Goal: Entertainment & Leisure: Consume media (video, audio)

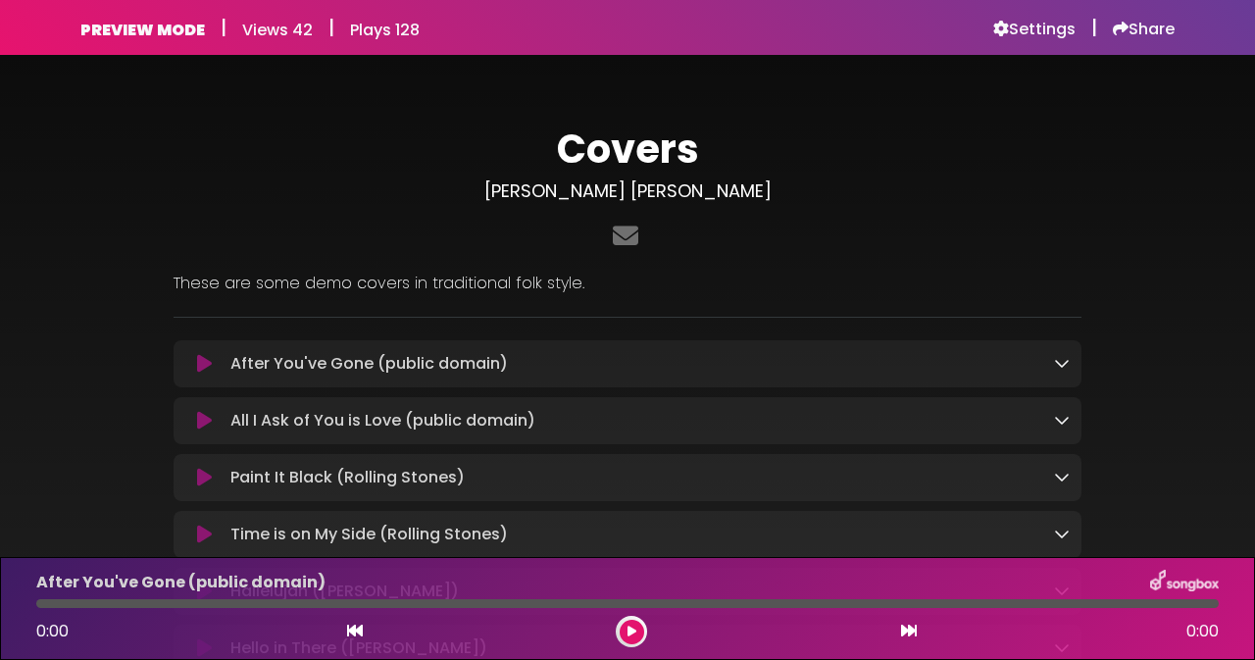
click at [1253, 47] on div "PREVIEW MODE | Views 42 | Plays 128 Settings | Share |" at bounding box center [627, 27] width 1255 height 55
click at [207, 479] on icon at bounding box center [204, 478] width 15 height 20
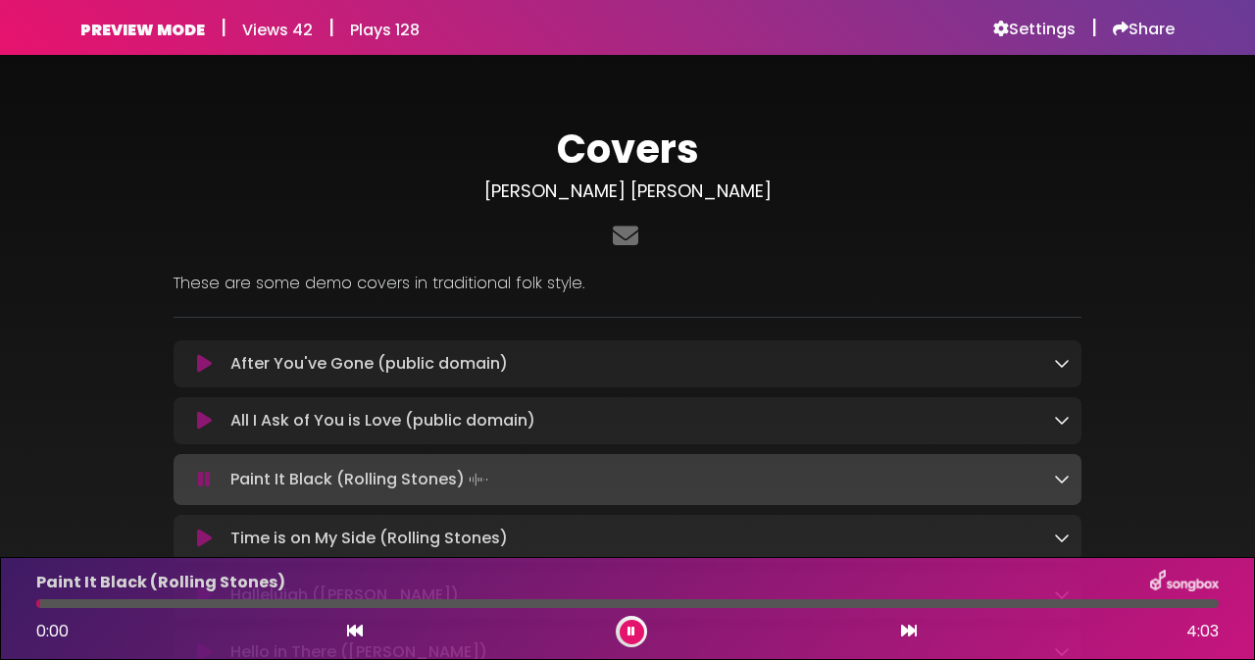
click at [1014, 603] on div at bounding box center [627, 603] width 1183 height 9
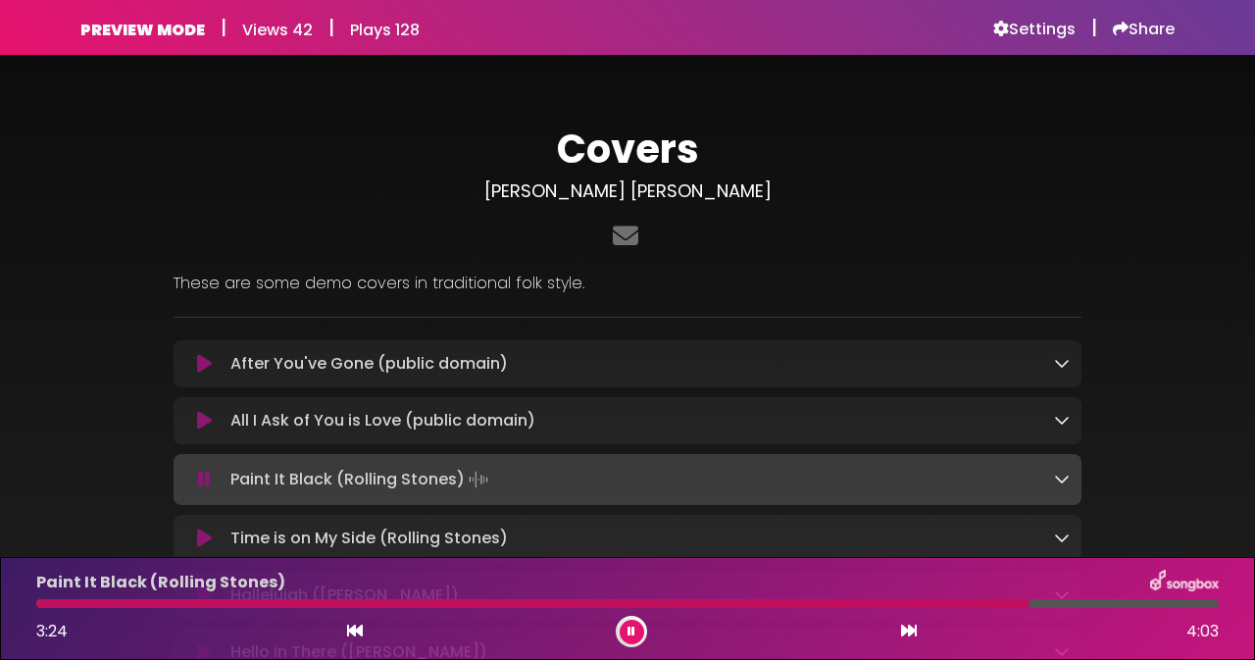
click at [853, 610] on div "Paint It Black (Rolling Stones) 3:24 4:03" at bounding box center [628, 608] width 1206 height 77
click at [851, 605] on div at bounding box center [536, 603] width 1000 height 9
click at [806, 601] on div at bounding box center [458, 603] width 845 height 9
click at [1116, 601] on div at bounding box center [627, 603] width 1183 height 9
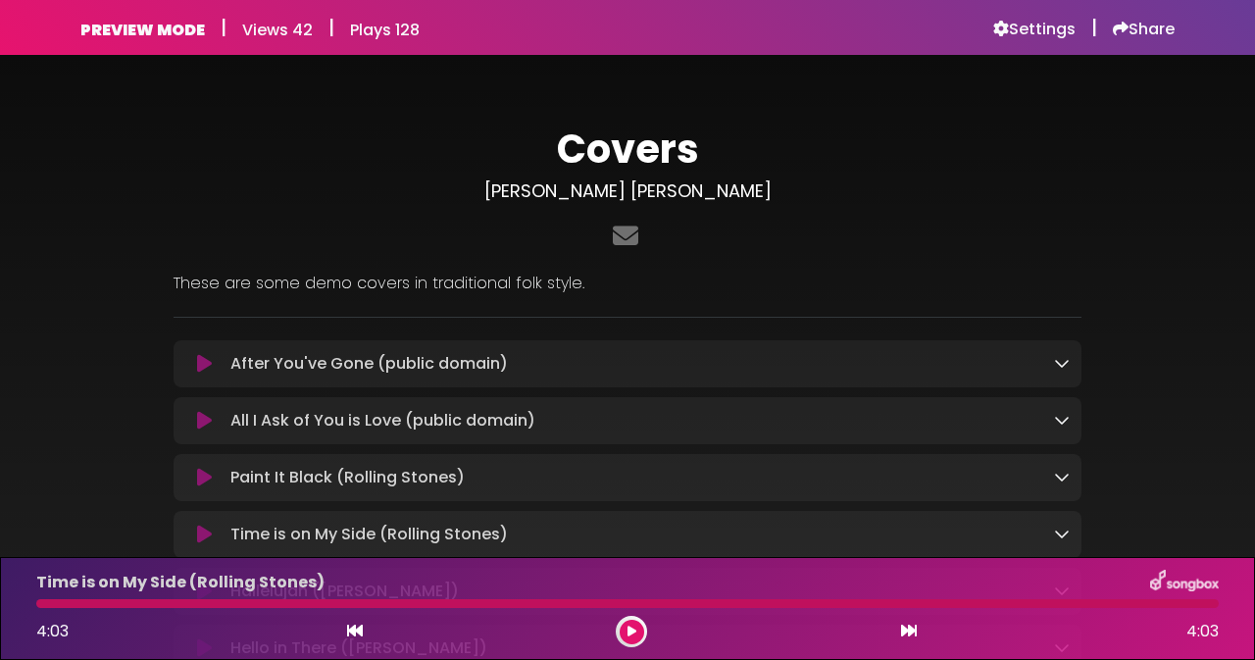
click at [1157, 451] on div "Covers [PERSON_NAME] [PERSON_NAME]" at bounding box center [628, 504] width 1118 height 853
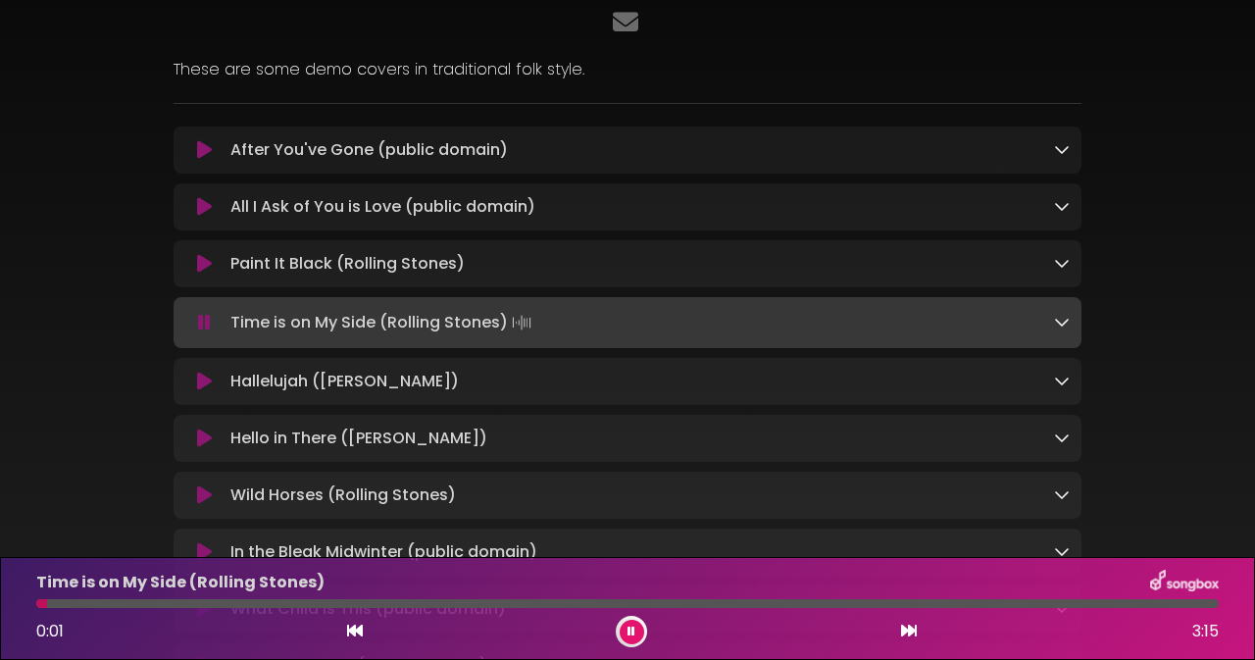
scroll to position [235, 0]
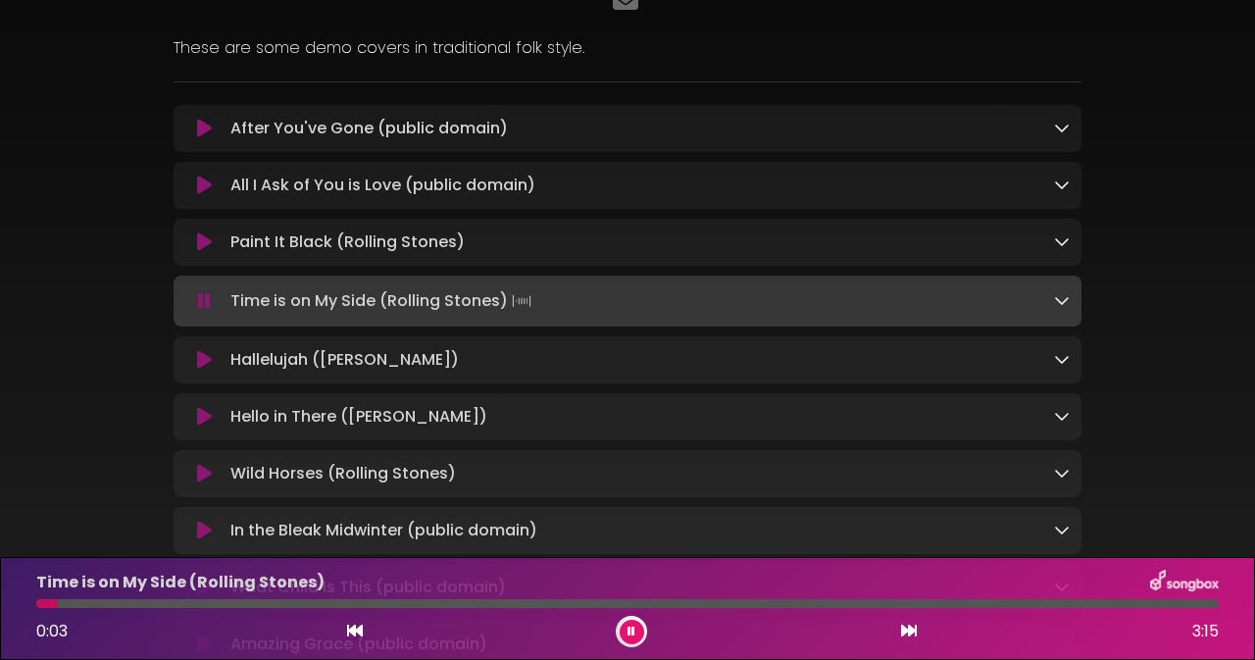
click at [205, 366] on icon at bounding box center [204, 360] width 15 height 20
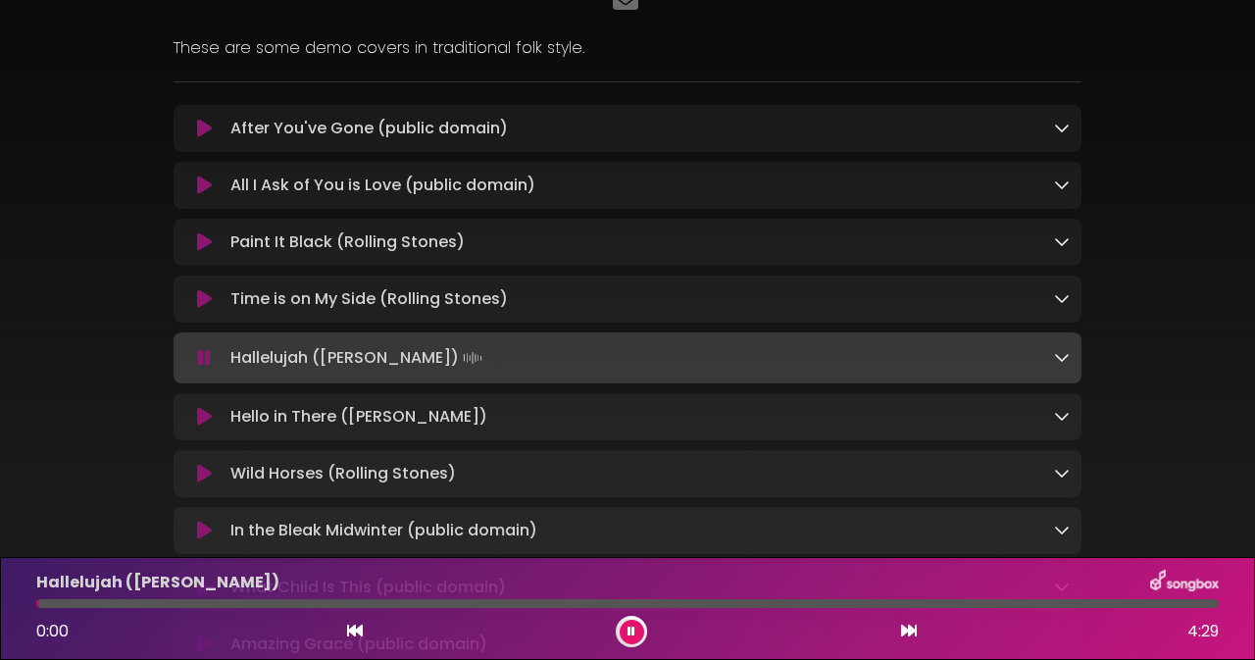
click at [1176, 229] on div "Covers [PERSON_NAME] [PERSON_NAME]" at bounding box center [628, 271] width 1118 height 857
click at [787, 609] on div "Hallelujah ([PERSON_NAME]) 0:17 4:29" at bounding box center [628, 608] width 1206 height 77
drag, startPoint x: 787, startPoint y: 609, endPoint x: 760, endPoint y: 608, distance: 26.5
click at [760, 608] on div "Hallelujah ([PERSON_NAME]) 0:19 4:29" at bounding box center [628, 608] width 1206 height 77
click at [760, 608] on div "Hallelujah ([PERSON_NAME]) 0:20 4:29" at bounding box center [628, 608] width 1206 height 77
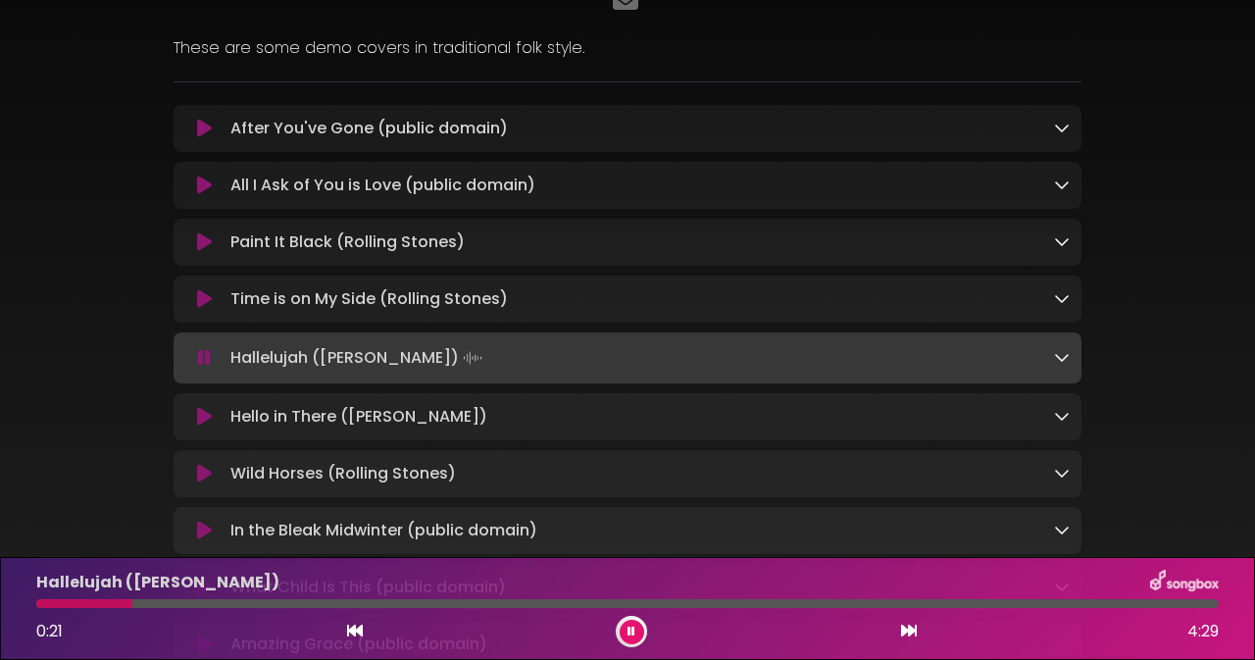
click at [845, 603] on div at bounding box center [627, 603] width 1183 height 9
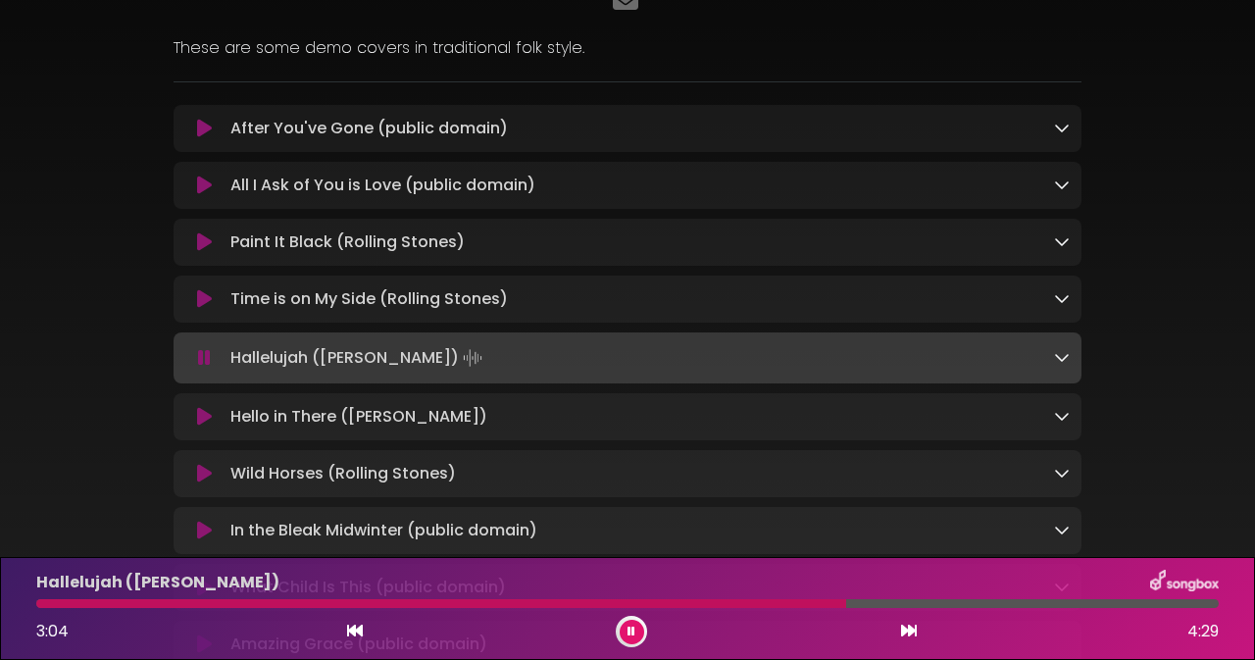
click at [845, 603] on div at bounding box center [627, 603] width 1183 height 9
click at [1157, 460] on div "Covers [PERSON_NAME] [PERSON_NAME]" at bounding box center [628, 271] width 1118 height 857
click at [825, 604] on div at bounding box center [477, 603] width 883 height 9
click at [767, 605] on div at bounding box center [437, 603] width 803 height 9
click at [1084, 606] on div at bounding box center [627, 603] width 1183 height 9
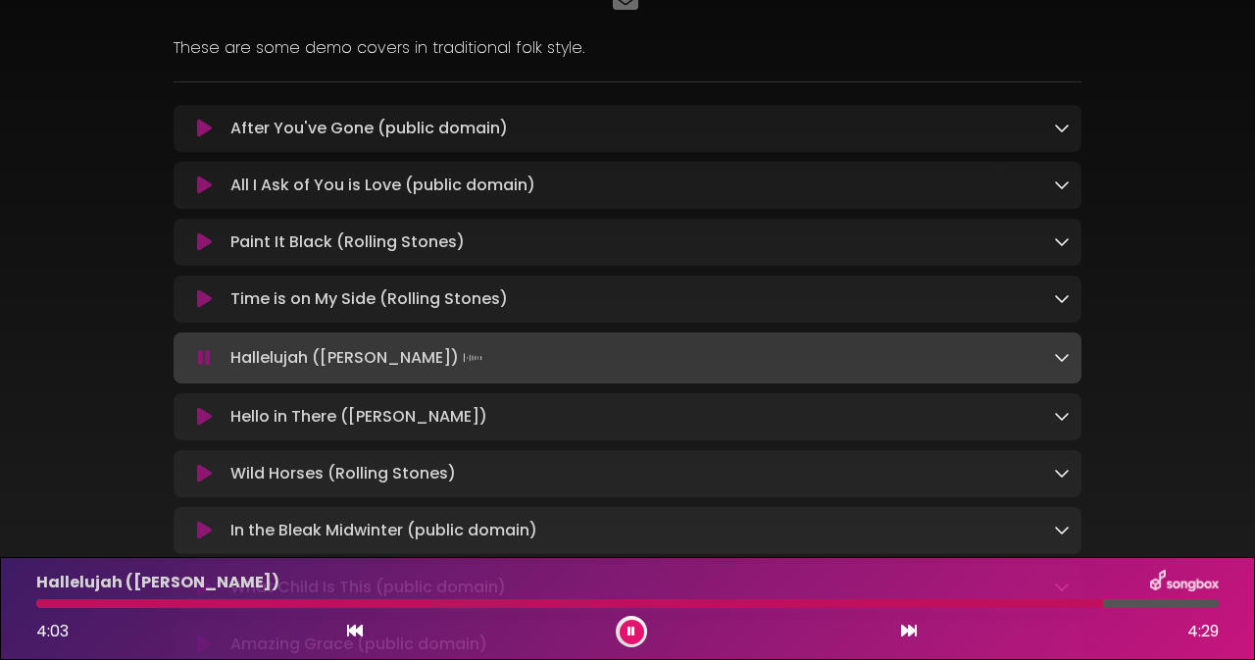
click at [1161, 607] on div at bounding box center [627, 603] width 1183 height 9
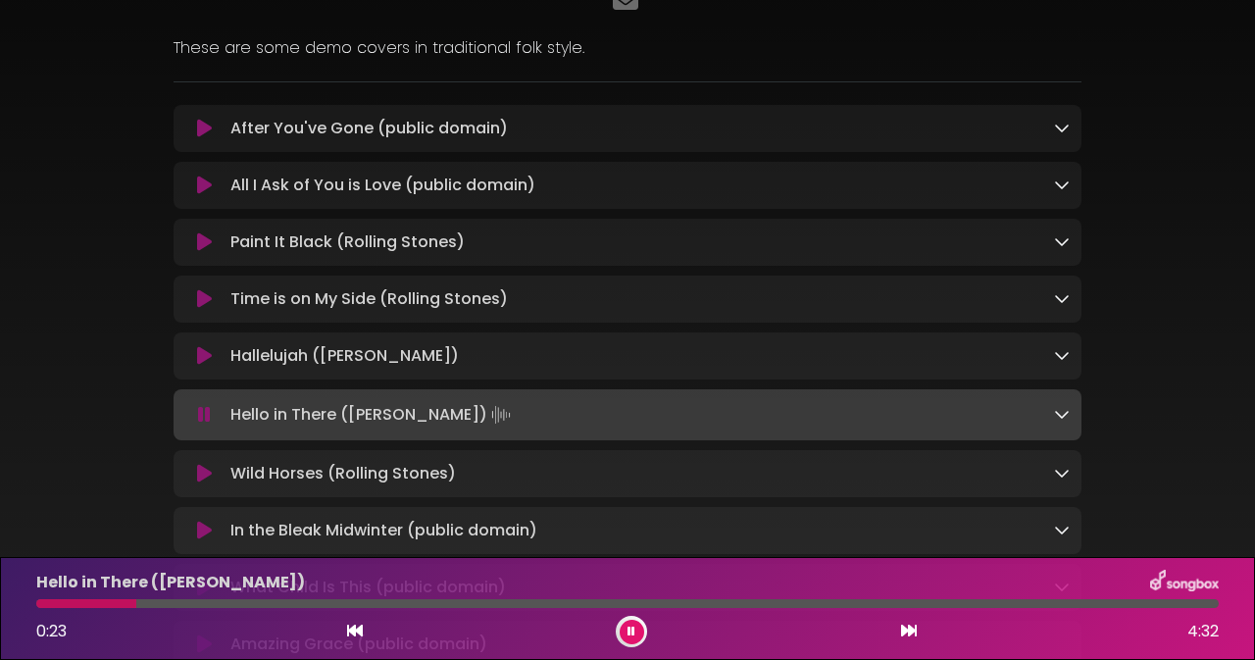
click at [637, 631] on button at bounding box center [632, 632] width 25 height 25
